Goal: Check status: Check status

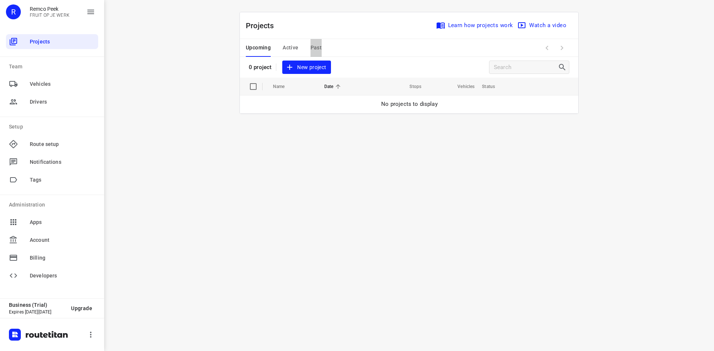
click at [314, 41] on button "Past" at bounding box center [316, 48] width 12 height 18
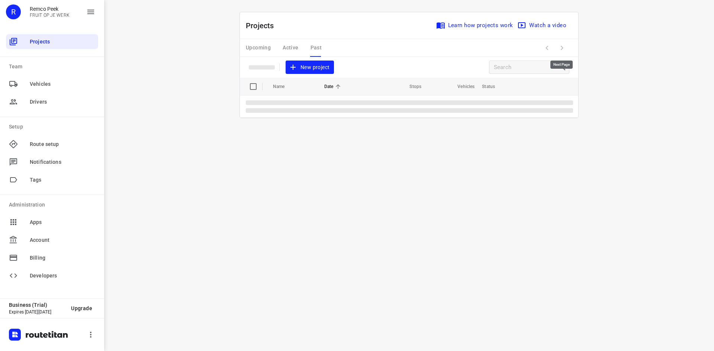
click at [560, 47] on span at bounding box center [561, 48] width 15 height 15
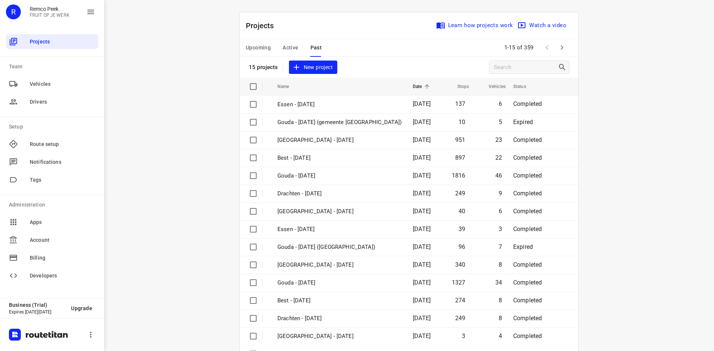
drag, startPoint x: 560, startPoint y: 47, endPoint x: 625, endPoint y: 144, distance: 117.4
click at [625, 144] on div "i © 2025 Routetitan , © Stadia Maps , © OpenMapTiles © OpenStreetMap contributo…" at bounding box center [409, 175] width 610 height 351
click at [560, 51] on icon "button" at bounding box center [561, 47] width 9 height 9
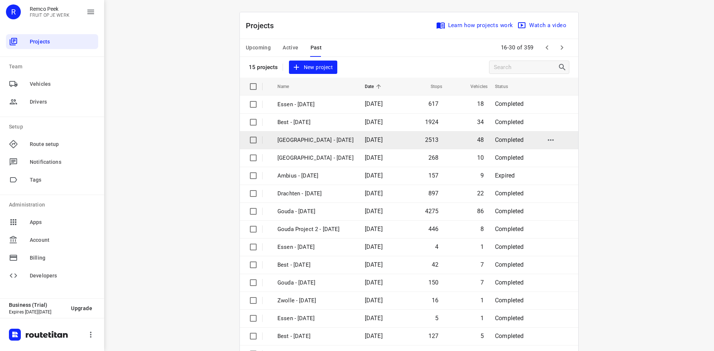
click at [365, 141] on span "[DATE]" at bounding box center [374, 139] width 18 height 7
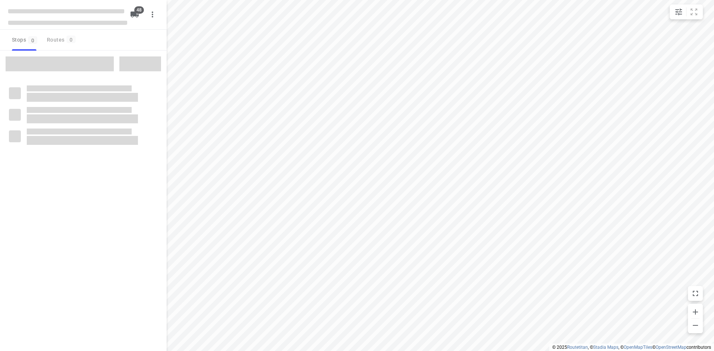
type input "distance"
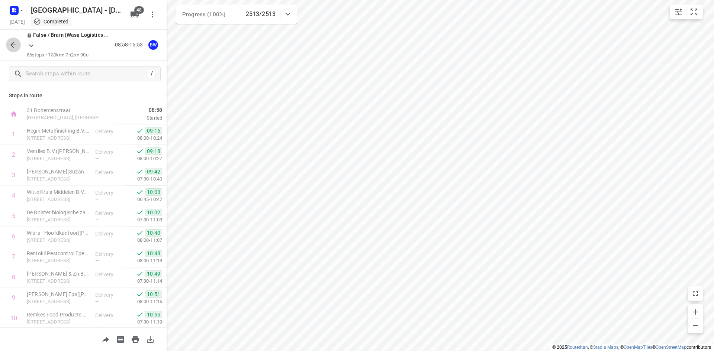
click at [19, 44] on button "button" at bounding box center [13, 45] width 15 height 15
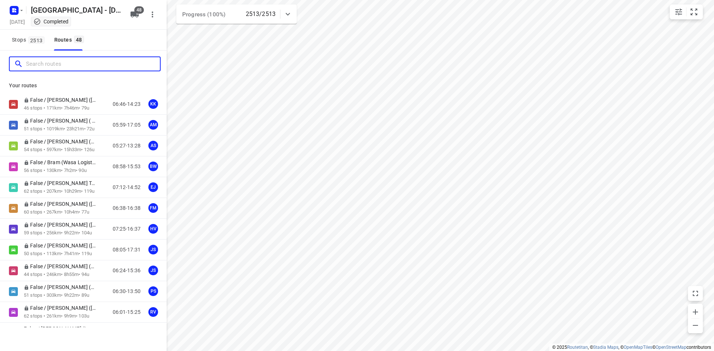
click at [37, 65] on input "Search routes" at bounding box center [93, 64] width 134 height 12
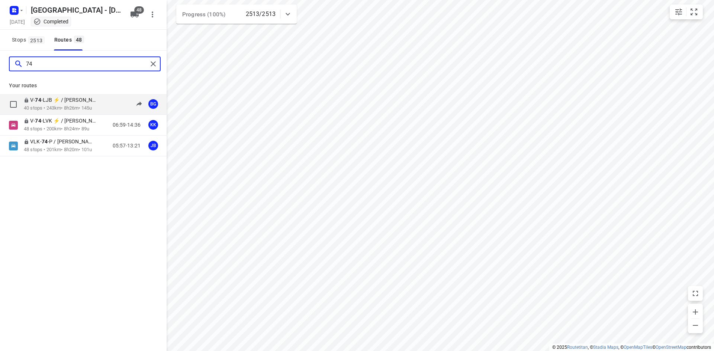
type input "74"
